Goal: Information Seeking & Learning: Learn about a topic

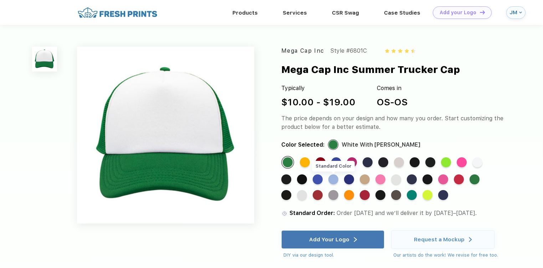
click at [334, 179] on div "Standard Color" at bounding box center [333, 180] width 10 height 10
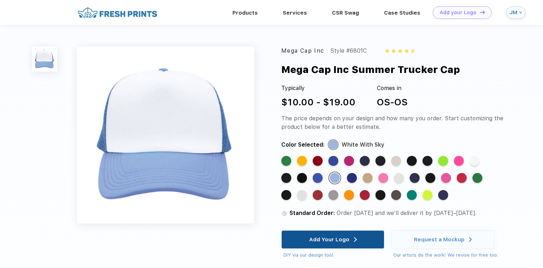
click at [348, 240] on div "Add Your Logo" at bounding box center [329, 239] width 40 height 7
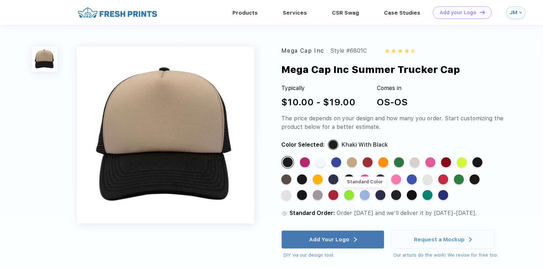
click at [366, 197] on div "Standard Color" at bounding box center [365, 195] width 10 height 10
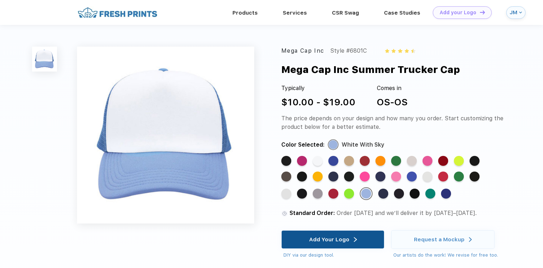
click at [364, 242] on div "Add Your Logo" at bounding box center [332, 240] width 103 height 18
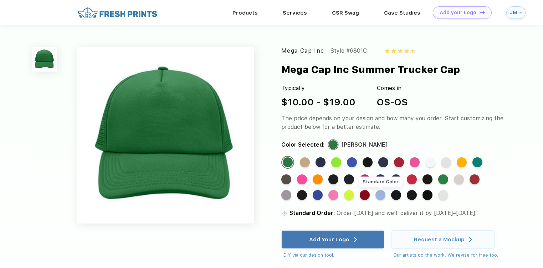
click at [383, 197] on div "Standard Color" at bounding box center [380, 195] width 10 height 10
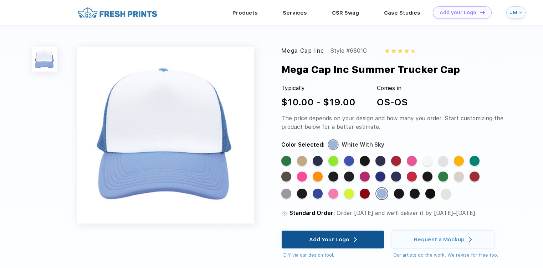
click at [330, 242] on div "Add Your Logo" at bounding box center [329, 239] width 40 height 7
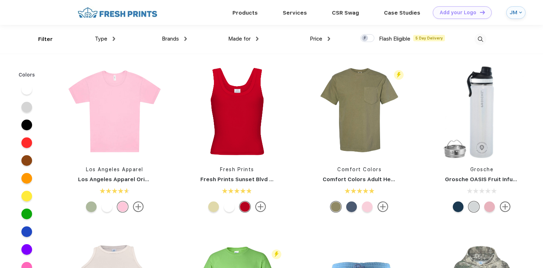
scroll to position [851, 0]
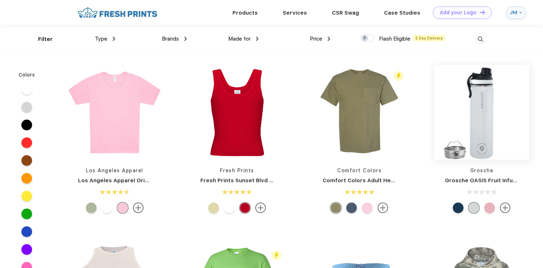
click at [481, 120] on img at bounding box center [481, 112] width 95 height 95
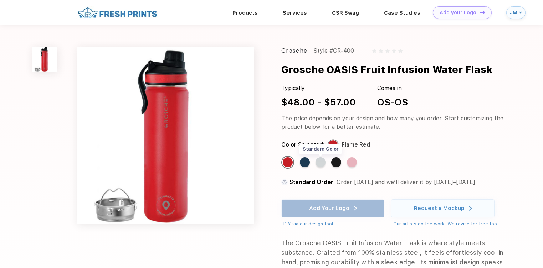
click at [321, 162] on div "Standard Color" at bounding box center [320, 163] width 10 height 10
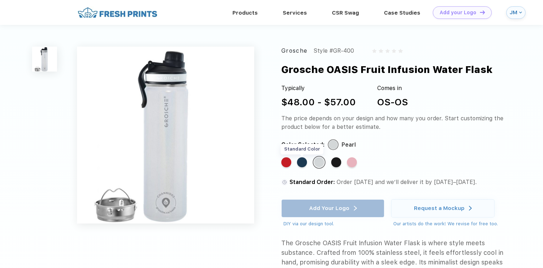
click at [301, 165] on div "Standard Color" at bounding box center [302, 163] width 10 height 10
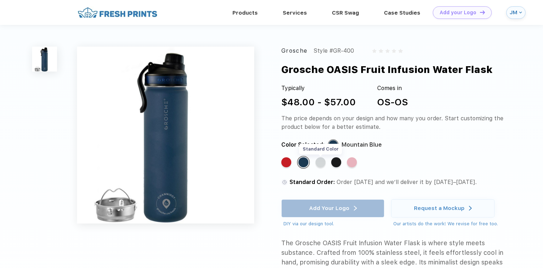
click at [321, 163] on div "Standard Color" at bounding box center [320, 163] width 10 height 10
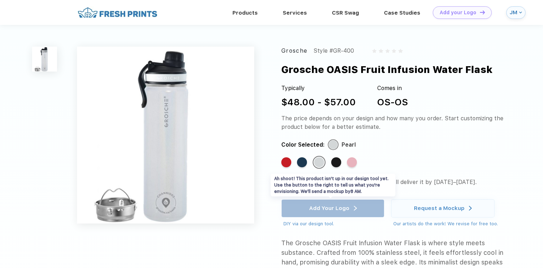
click at [340, 210] on div "Add Your Logo DIY via our design tool. Ah shoot! This product isn't up in our d…" at bounding box center [332, 214] width 103 height 28
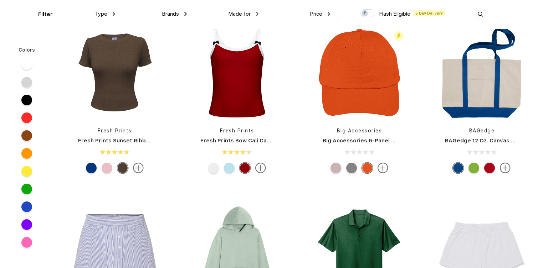
scroll to position [1995, 0]
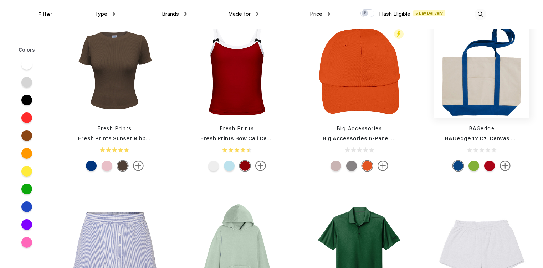
click at [481, 99] on img at bounding box center [481, 70] width 95 height 95
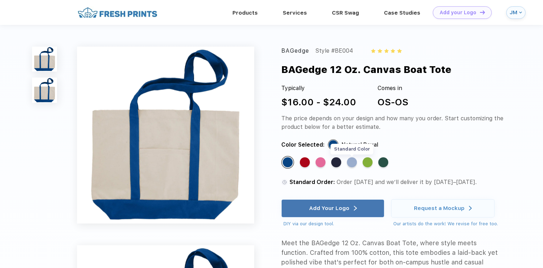
click at [353, 162] on div "Standard Color" at bounding box center [352, 163] width 10 height 10
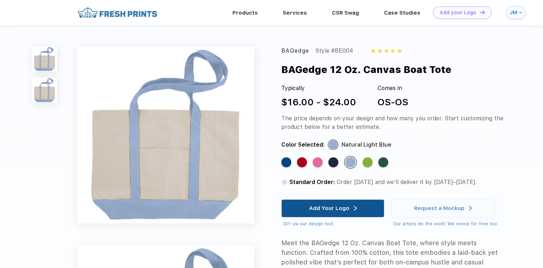
click at [347, 206] on div "Add Your Logo" at bounding box center [329, 208] width 40 height 7
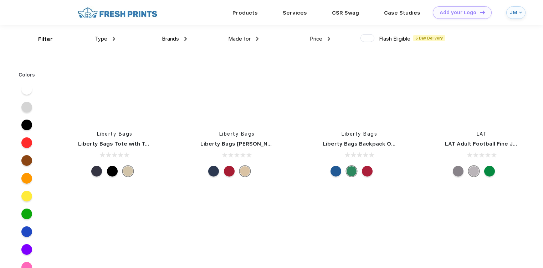
scroll to position [17583, 0]
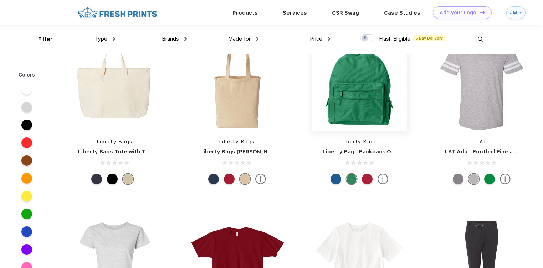
click at [360, 86] on img at bounding box center [359, 83] width 95 height 95
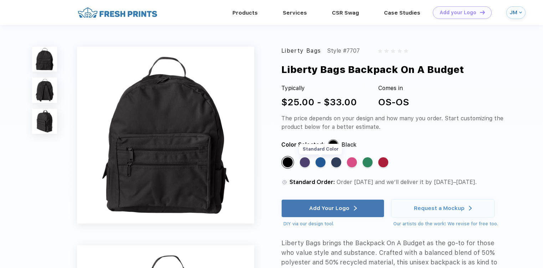
click at [320, 161] on div "Standard Color" at bounding box center [320, 163] width 10 height 10
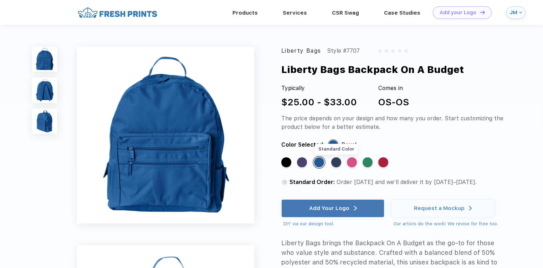
click at [337, 162] on div "Standard Color" at bounding box center [336, 163] width 10 height 10
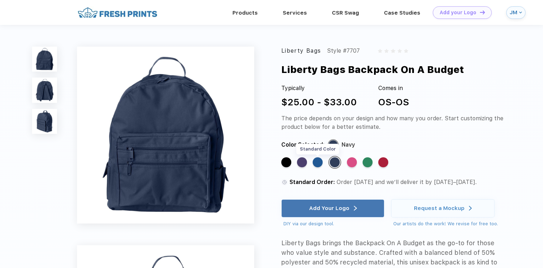
click at [322, 163] on div "Standard Color" at bounding box center [318, 163] width 10 height 10
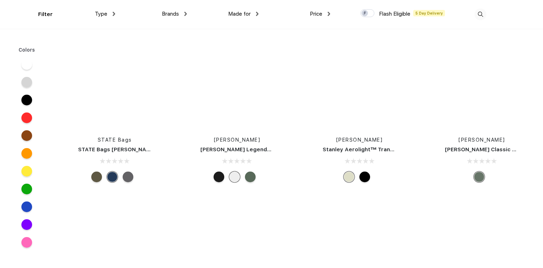
scroll to position [37374, 0]
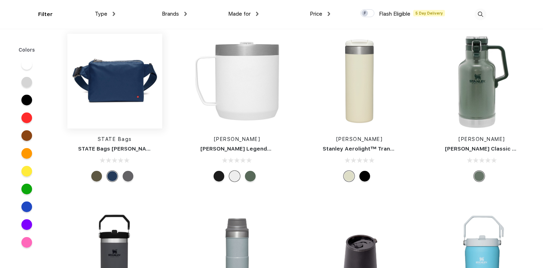
click at [108, 73] on img at bounding box center [114, 81] width 95 height 95
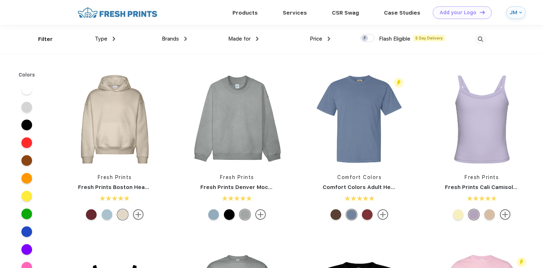
click at [518, 10] on div "JM" at bounding box center [515, 12] width 19 height 12
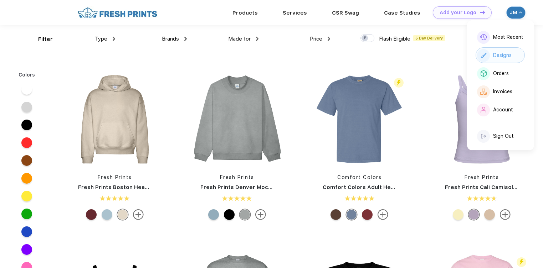
click at [504, 55] on div "Designs" at bounding box center [502, 55] width 19 height 6
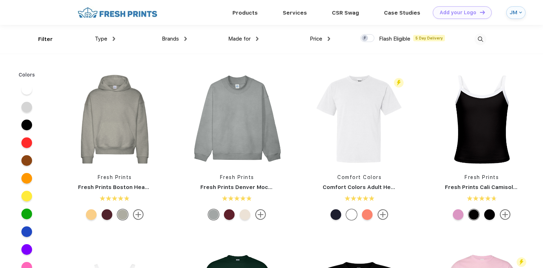
scroll to position [0, 0]
